Goal: Navigation & Orientation: Find specific page/section

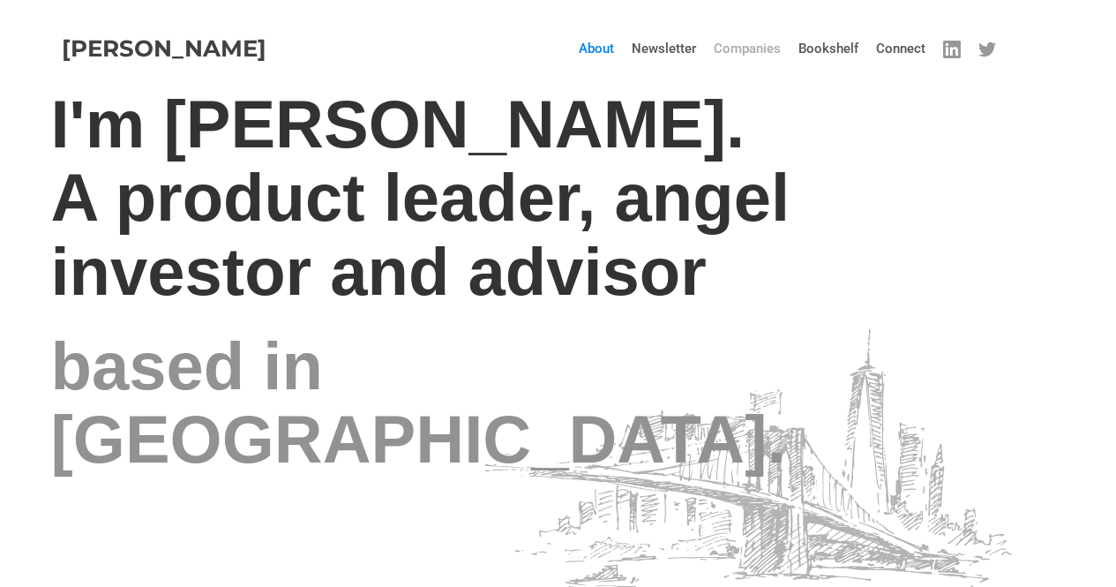
click at [757, 48] on link "Companies" at bounding box center [747, 48] width 85 height 53
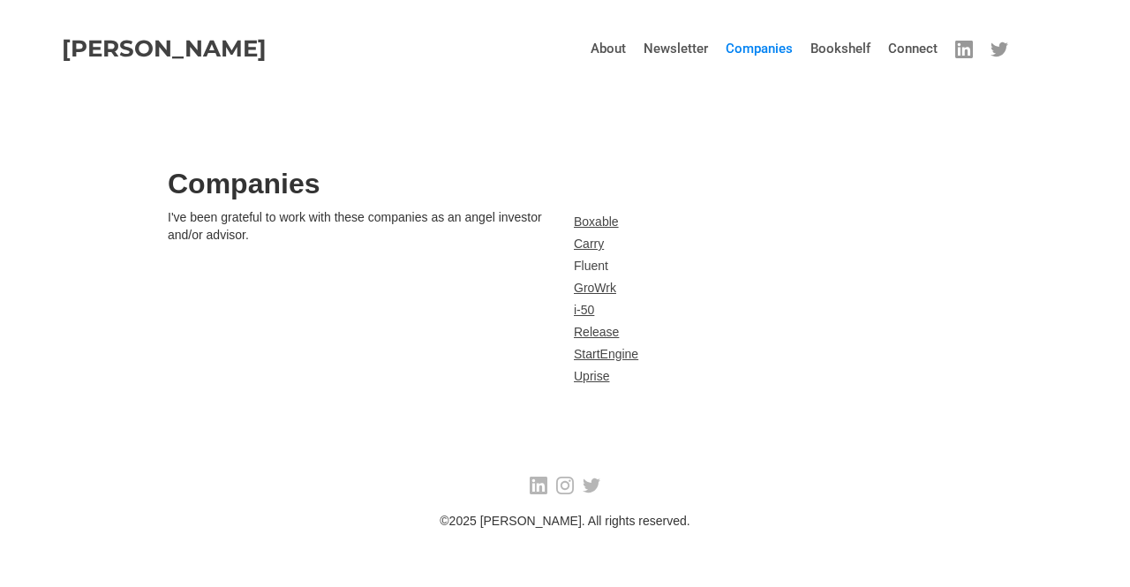
click at [590, 263] on link "Fluent" at bounding box center [606, 266] width 64 height 18
click at [612, 48] on link "About" at bounding box center [608, 48] width 53 height 53
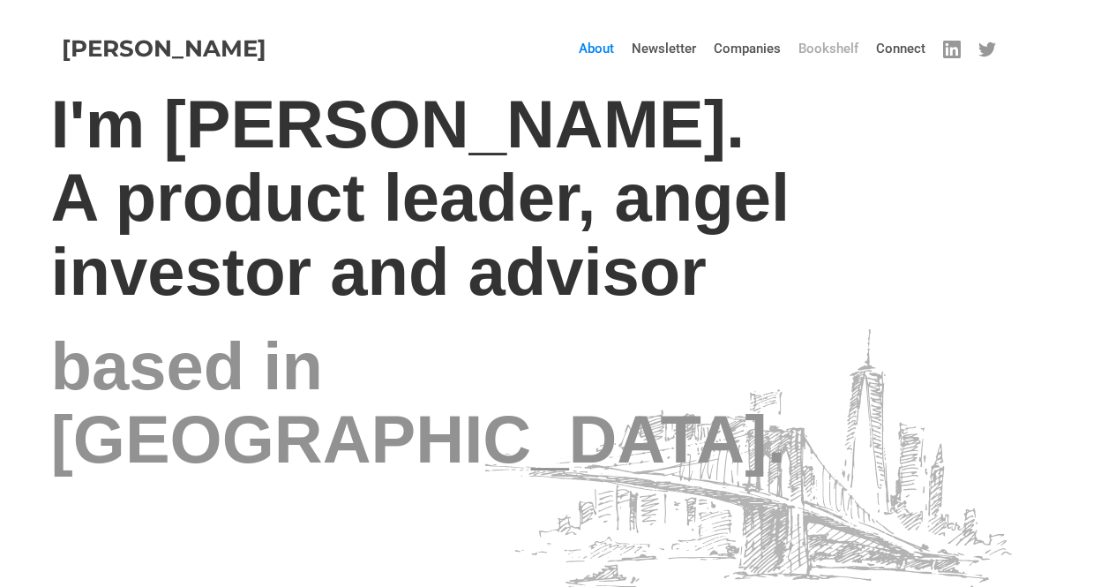
click at [818, 51] on link "Bookshelf" at bounding box center [829, 48] width 78 height 53
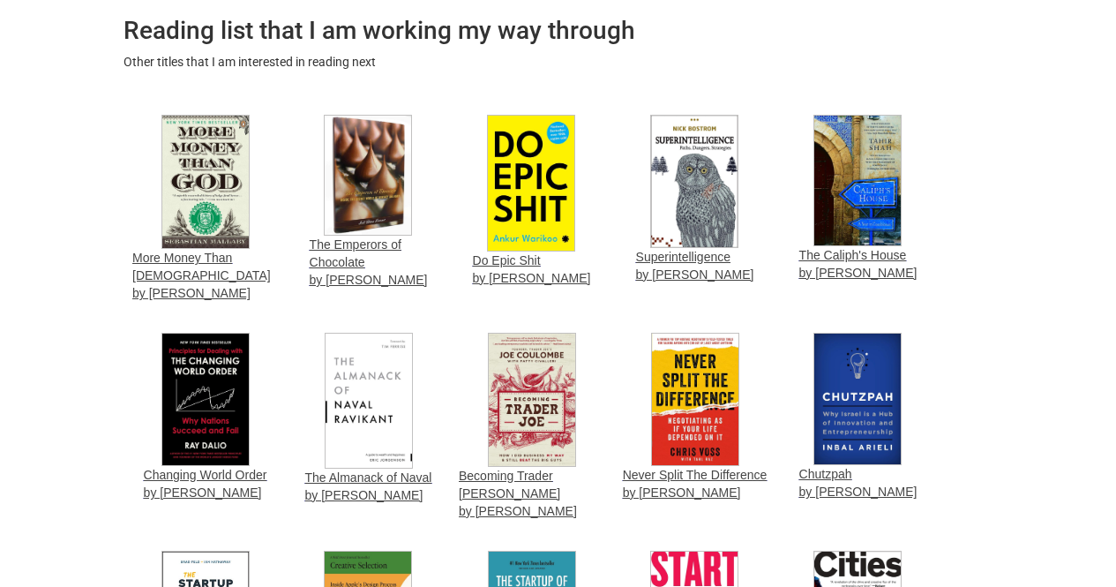
scroll to position [1201, 0]
